Goal: Task Accomplishment & Management: Manage account settings

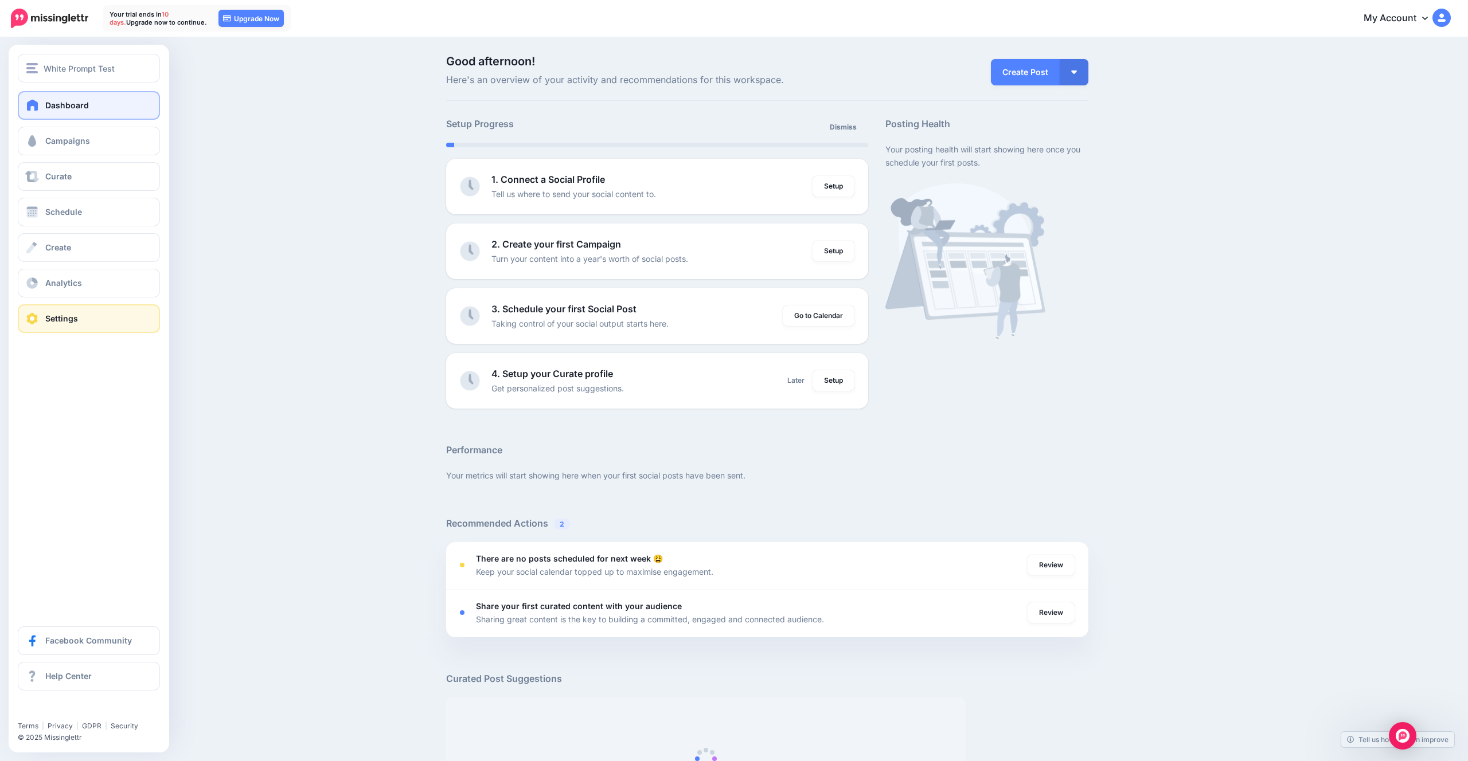
click at [87, 311] on link "Settings" at bounding box center [89, 318] width 142 height 29
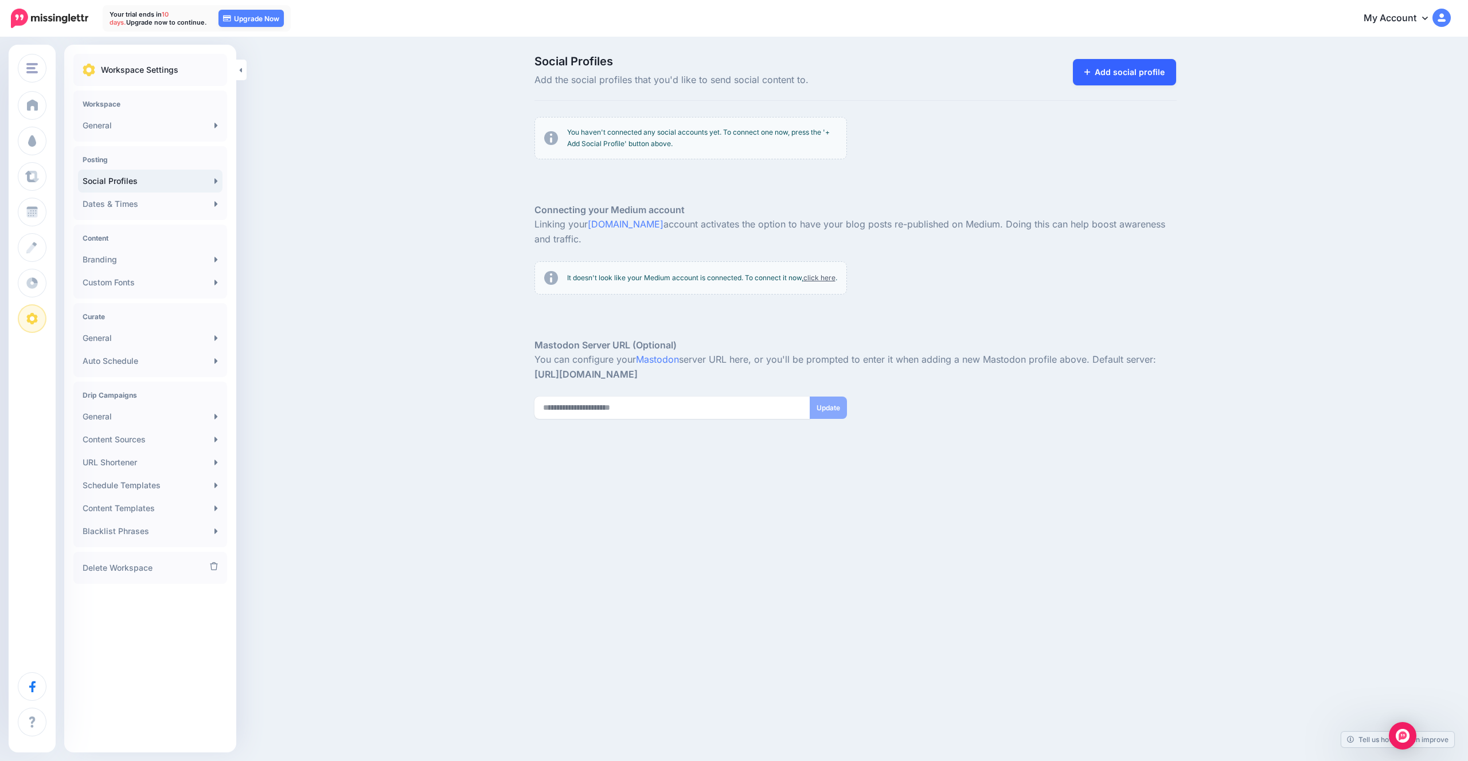
click at [1158, 78] on link "Add social profile" at bounding box center [1125, 72] width 104 height 26
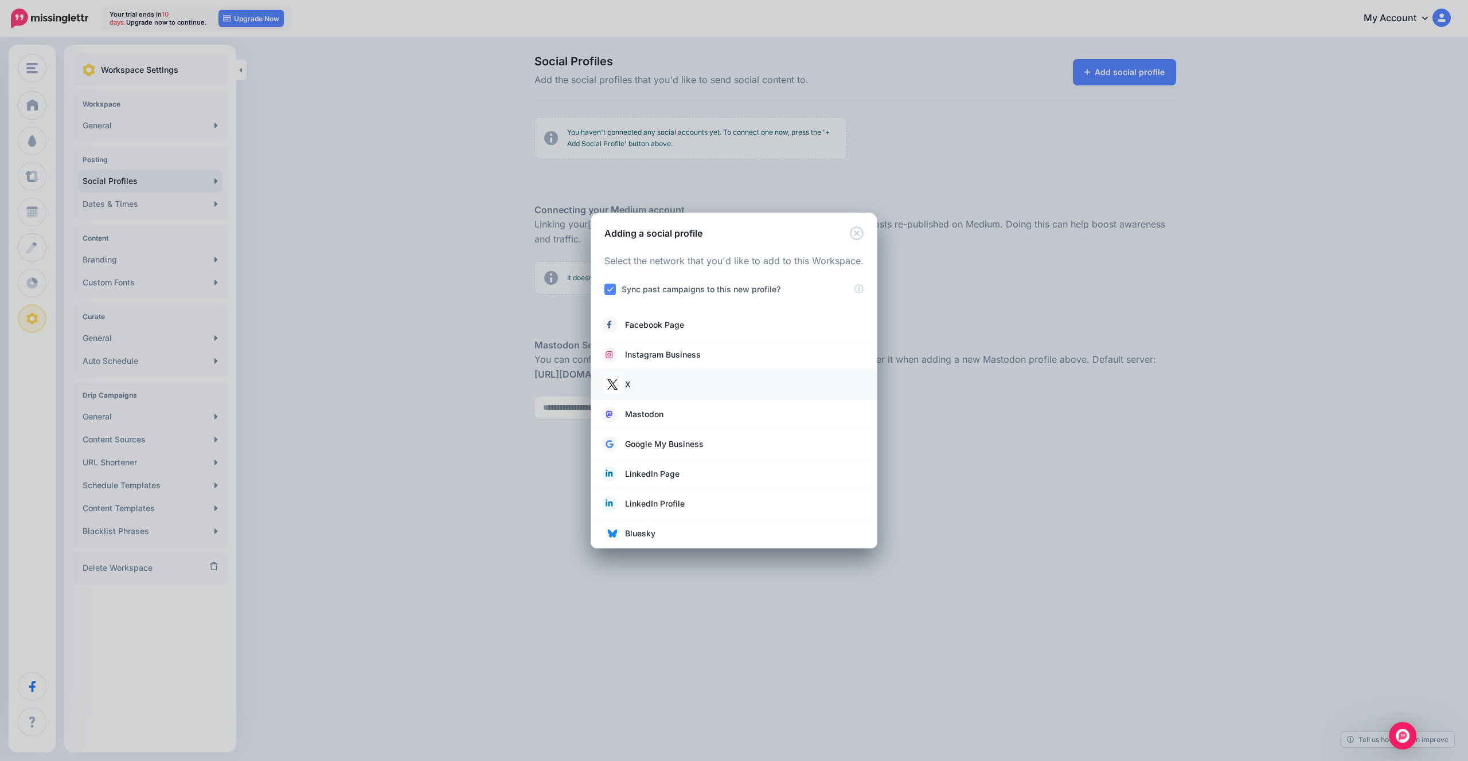
click at [659, 380] on link "X" at bounding box center [734, 385] width 264 height 16
